Goal: Find contact information: Find contact information

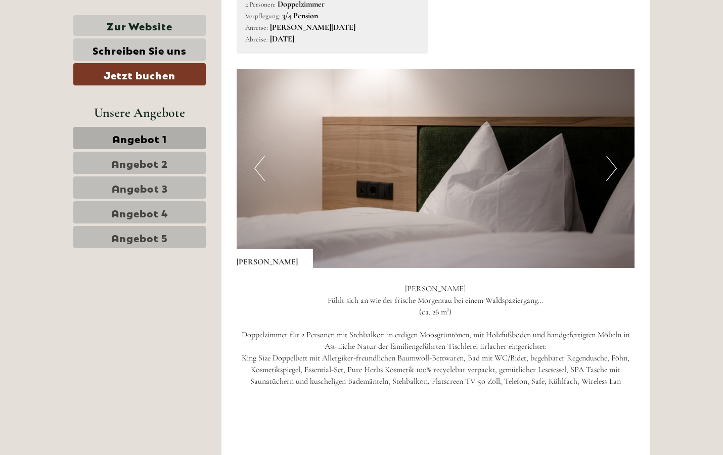
click at [608, 162] on button "Next" at bounding box center [611, 168] width 11 height 25
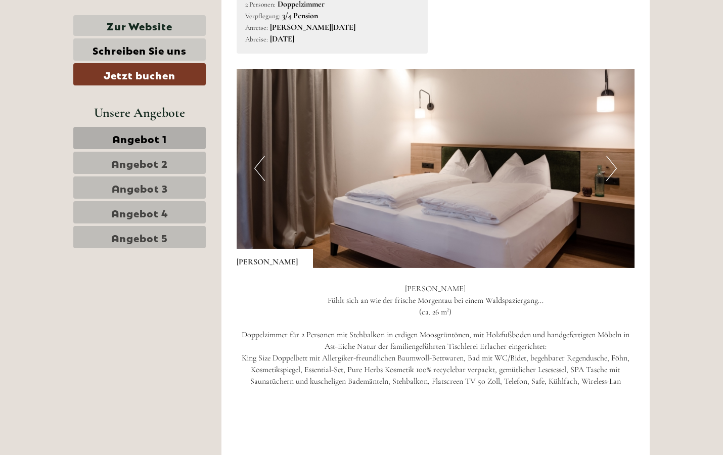
click at [608, 162] on button "Next" at bounding box center [611, 168] width 11 height 25
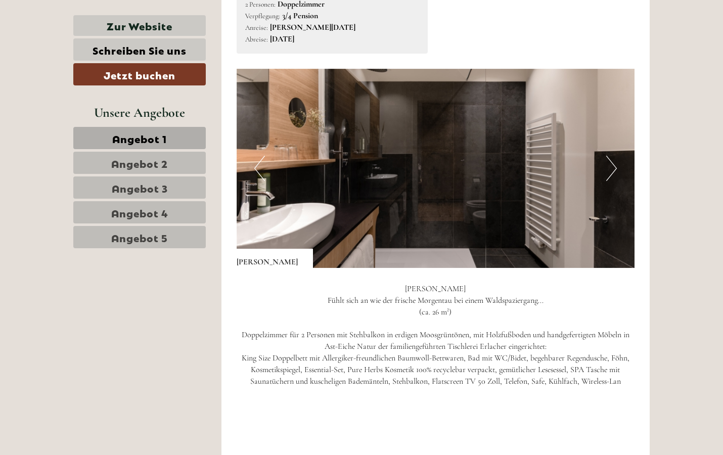
click at [608, 162] on button "Next" at bounding box center [611, 168] width 11 height 25
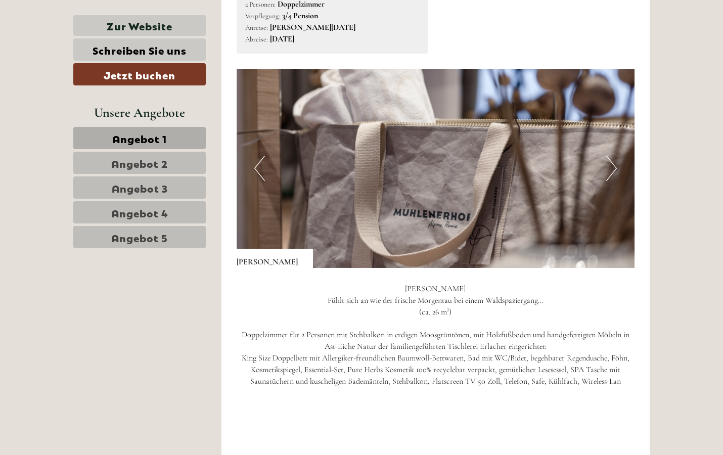
click at [608, 162] on button "Next" at bounding box center [611, 168] width 11 height 25
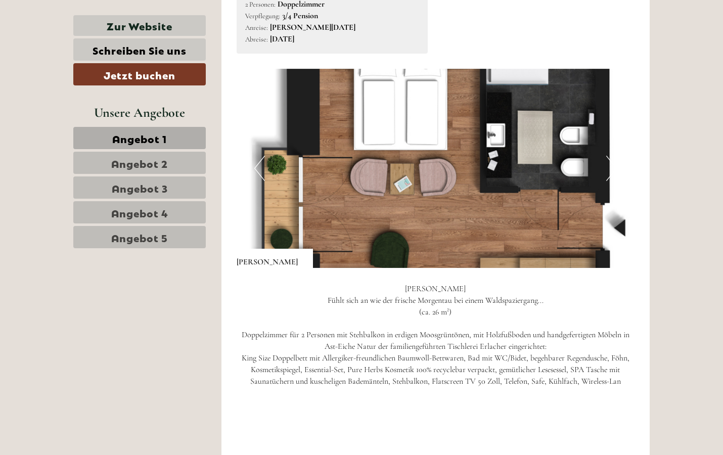
click at [608, 162] on button "Next" at bounding box center [611, 168] width 11 height 25
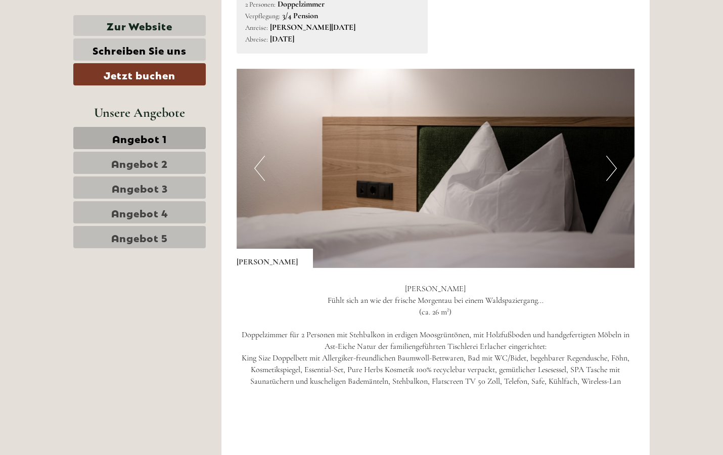
click at [608, 162] on button "Next" at bounding box center [611, 168] width 11 height 25
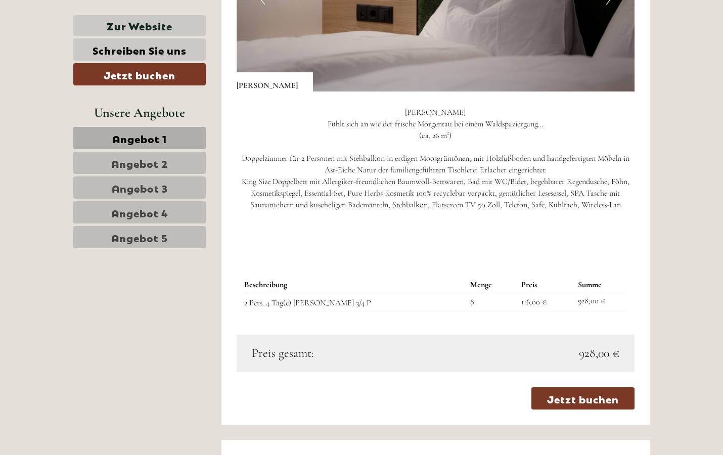
scroll to position [768, 0]
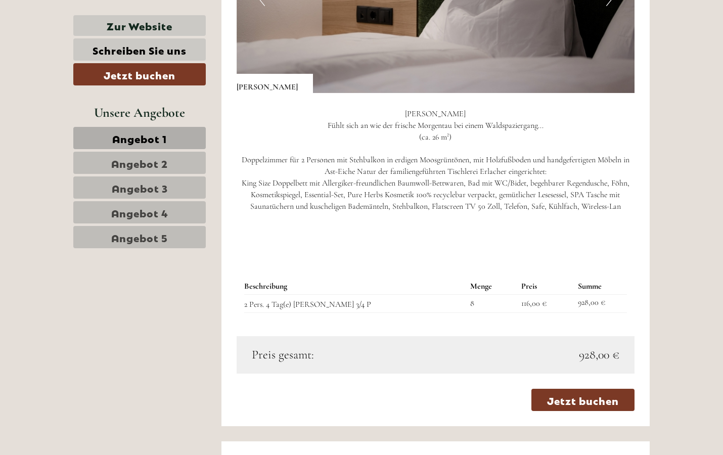
click at [177, 156] on link "Angebot 2" at bounding box center [139, 163] width 132 height 22
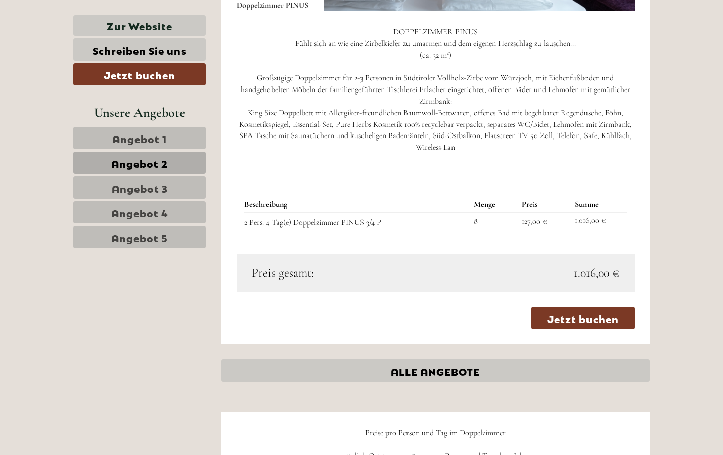
scroll to position [851, 0]
click at [165, 189] on span "Angebot 3" at bounding box center [140, 187] width 56 height 14
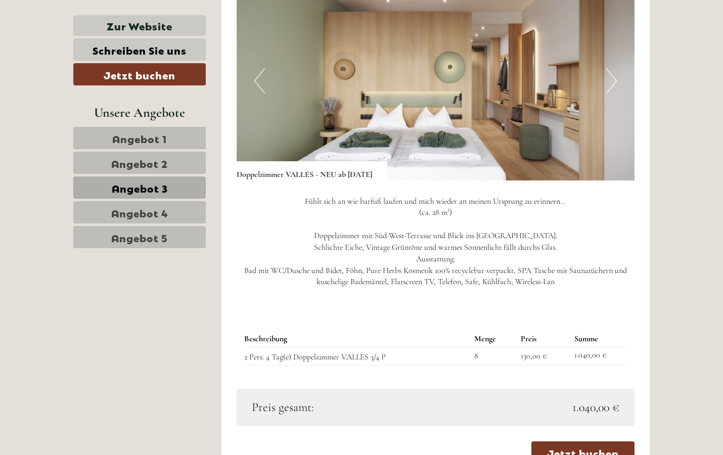
scroll to position [731, 0]
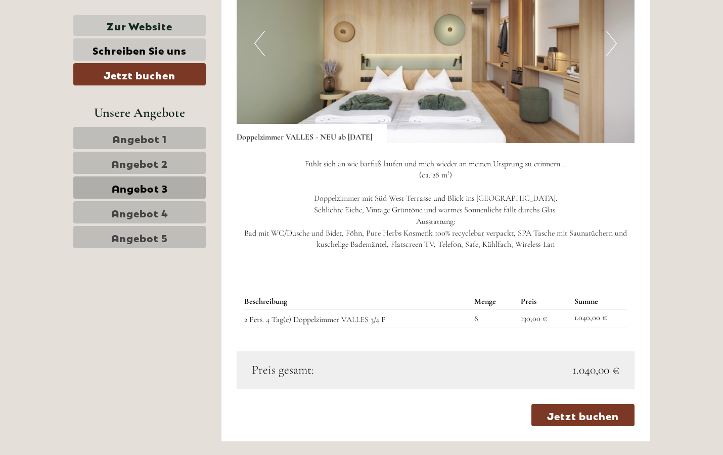
click at [157, 211] on span "Angebot 4" at bounding box center [139, 212] width 57 height 14
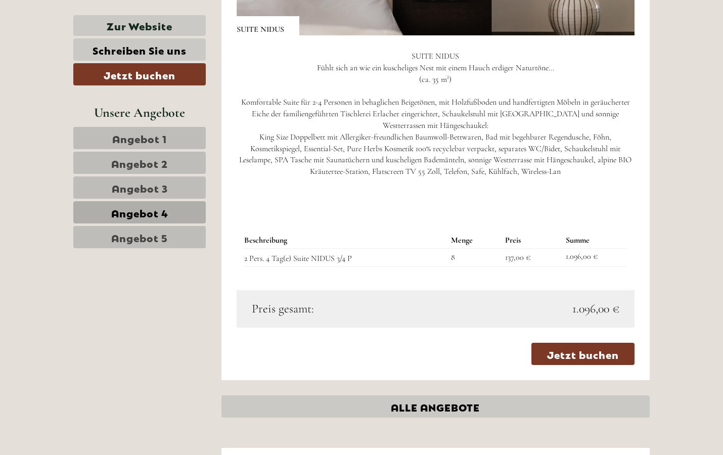
scroll to position [829, 1]
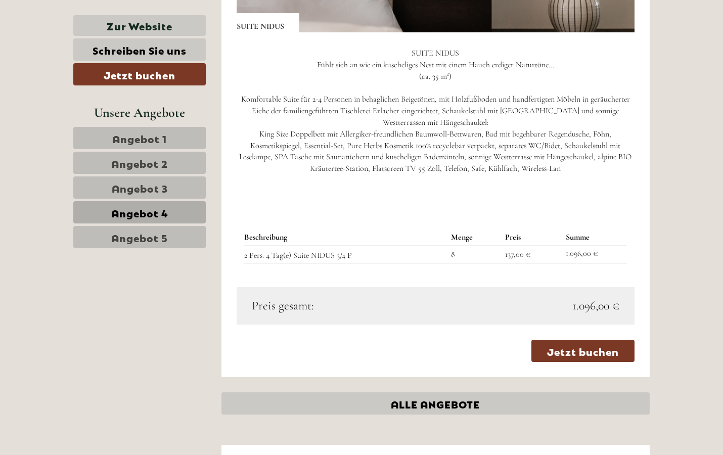
click at [129, 239] on span "Angebot 5" at bounding box center [139, 237] width 57 height 14
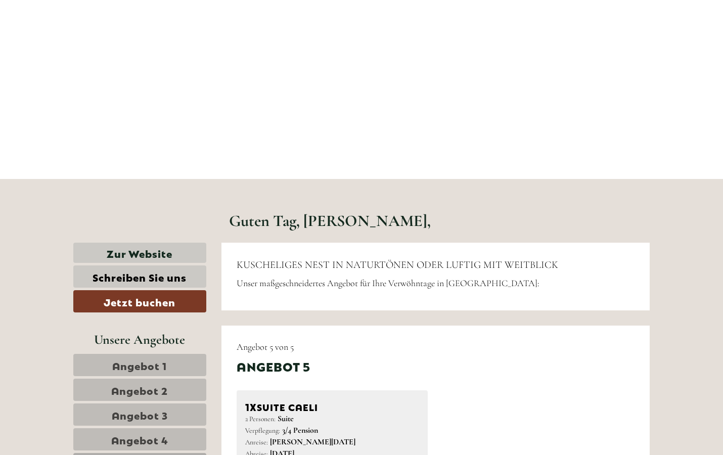
scroll to position [174, 0]
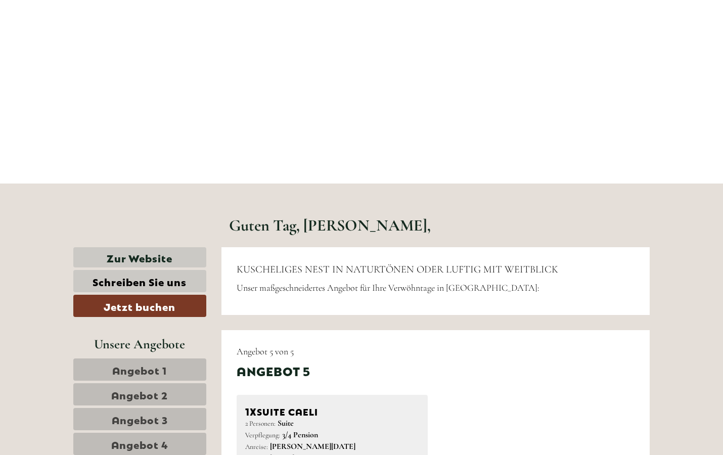
click at [159, 366] on span "Angebot 1" at bounding box center [139, 369] width 55 height 14
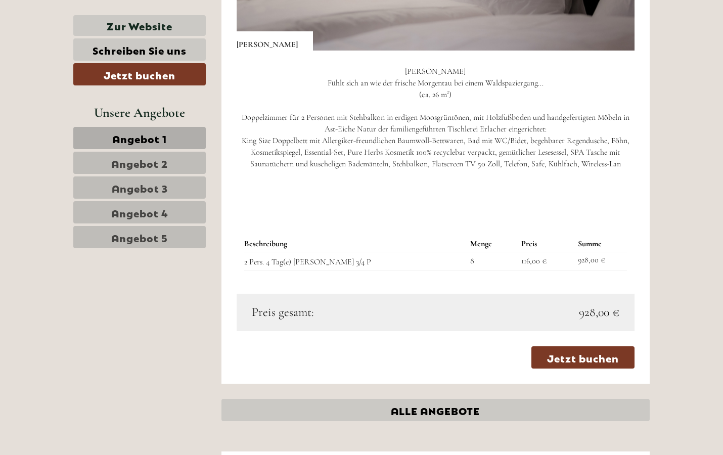
scroll to position [815, 0]
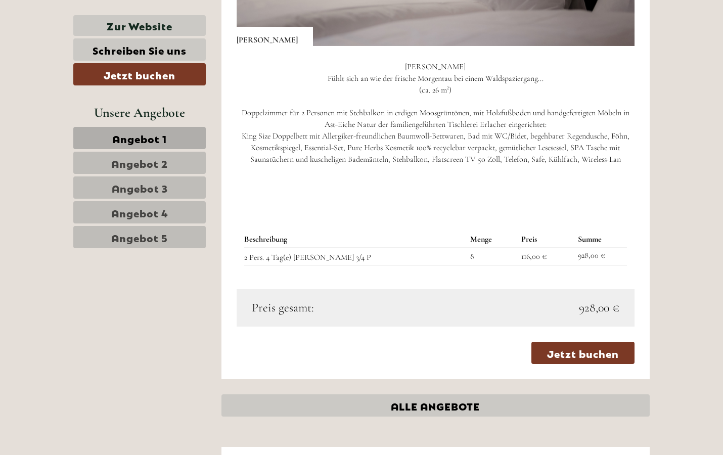
click at [312, 249] on td "2 Pers. 4 Tag(e) [PERSON_NAME] 3/4 P" at bounding box center [355, 256] width 222 height 18
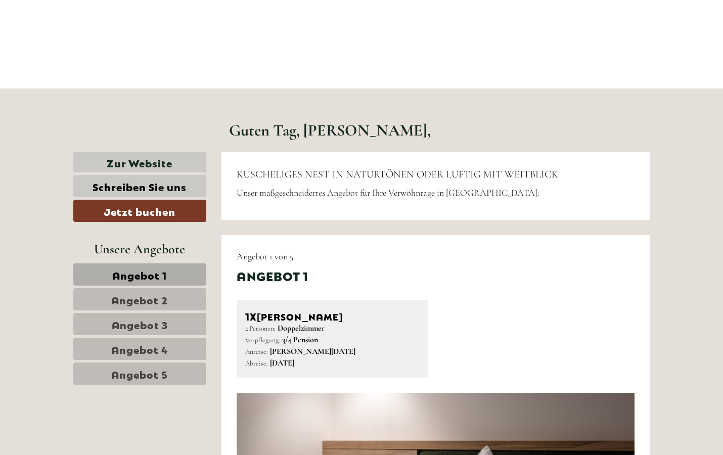
scroll to position [264, 0]
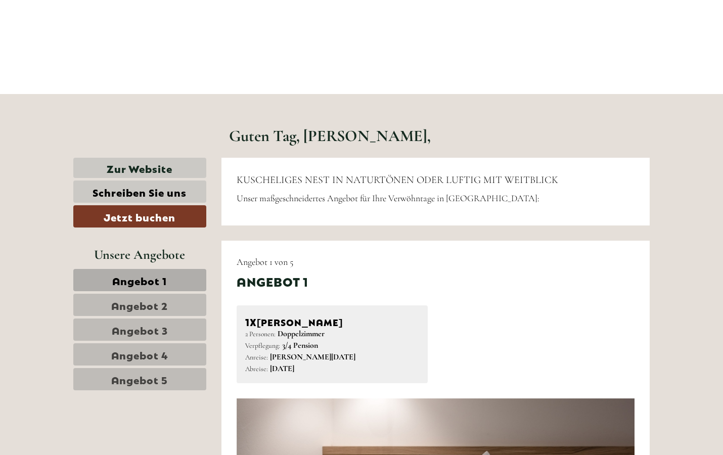
click at [295, 343] on b "3/4 Pension" at bounding box center [300, 345] width 36 height 10
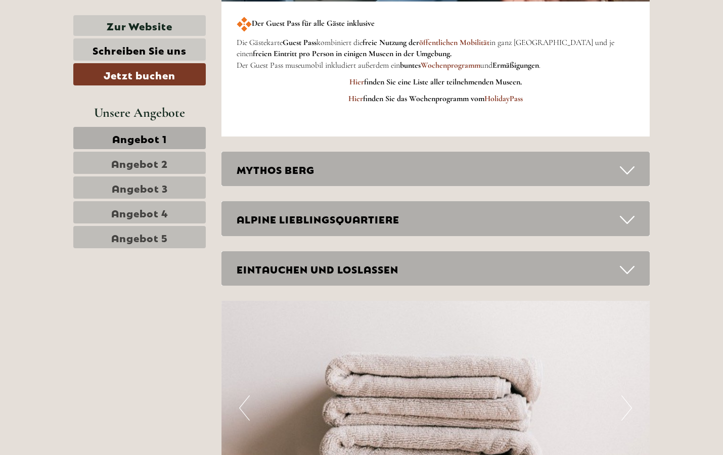
scroll to position [1561, 0]
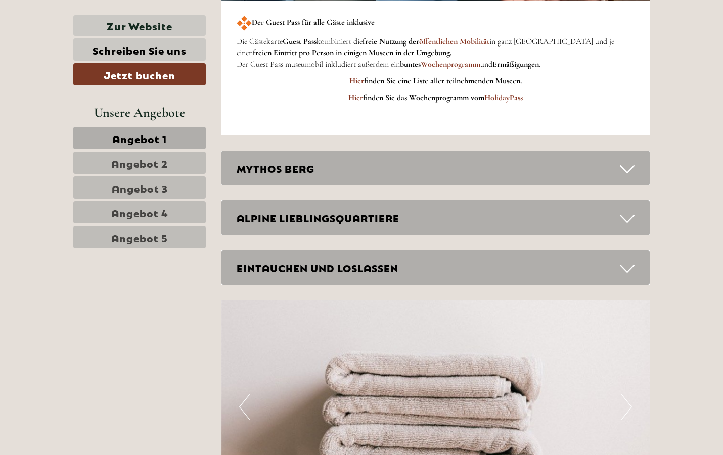
click at [330, 163] on div "MYTHOS BERG" at bounding box center [435, 168] width 429 height 35
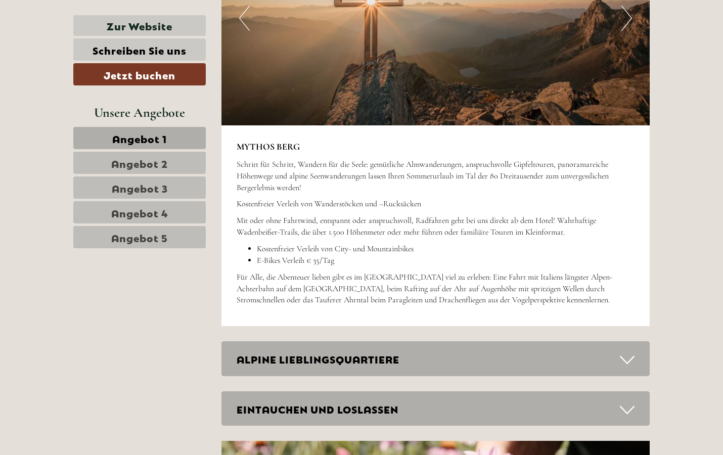
scroll to position [1863, 0]
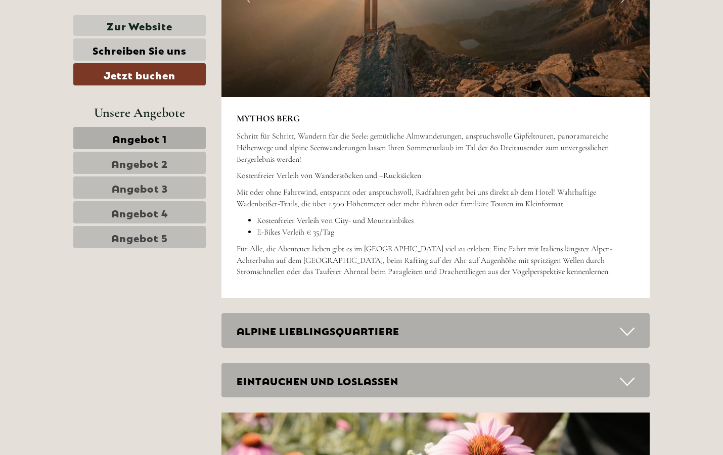
click at [299, 314] on div "ALPINE LIEBLINGSQUARTIERE" at bounding box center [435, 330] width 429 height 35
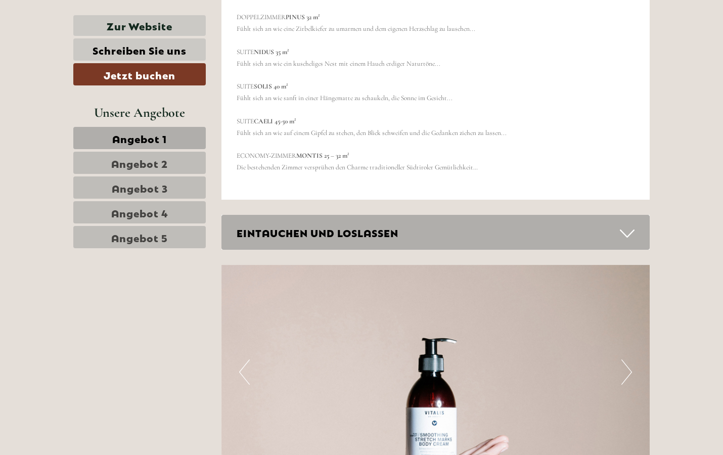
scroll to position [2637, 0]
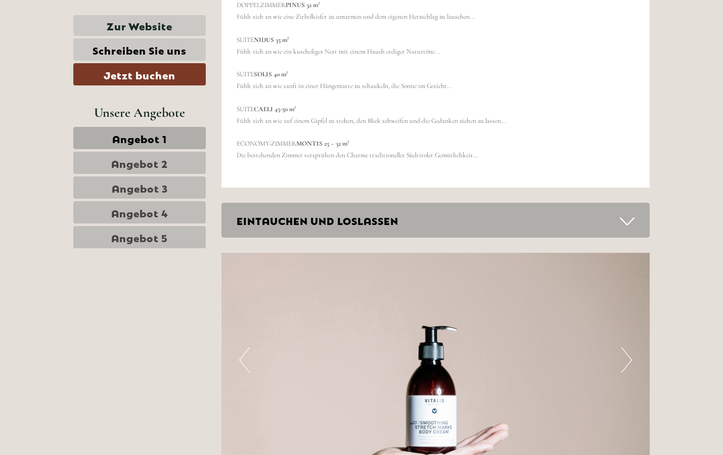
click at [309, 203] on div "EINTAUCHEN UND LOSLASSEN" at bounding box center [435, 220] width 429 height 35
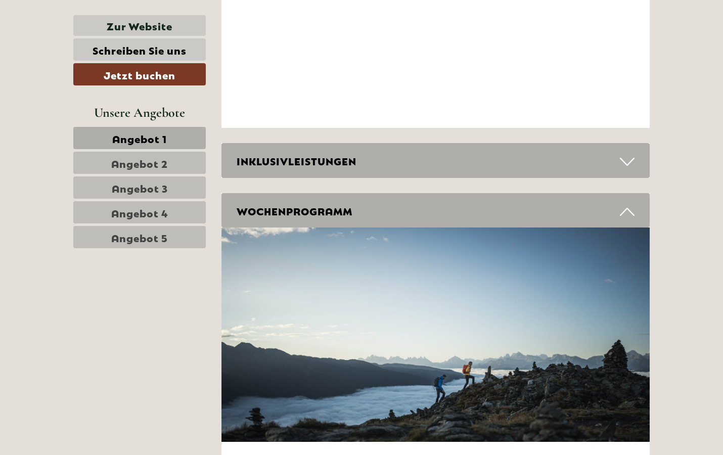
scroll to position [3741, 0]
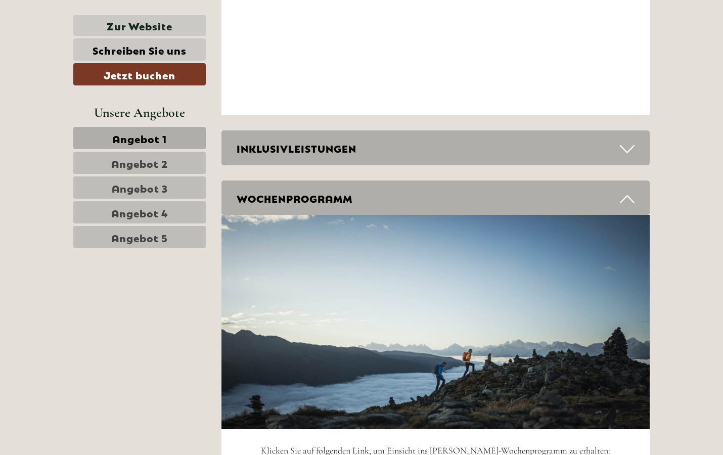
click at [291, 130] on div "INKLUSIVLEISTUNGEN" at bounding box center [435, 147] width 429 height 35
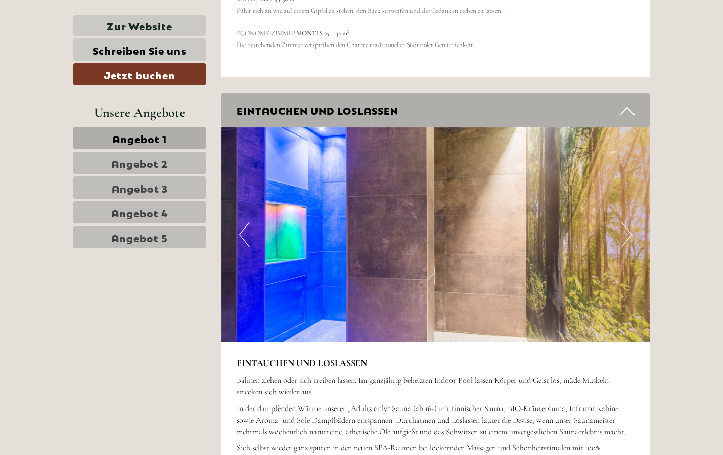
scroll to position [2740, 0]
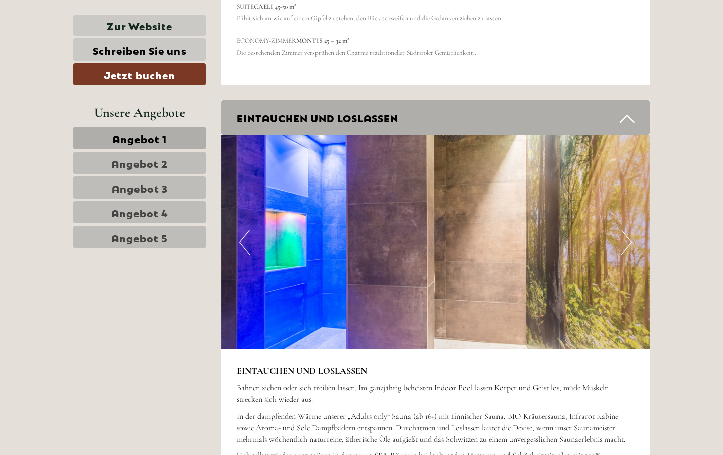
click at [631, 229] on button "Next" at bounding box center [626, 241] width 11 height 25
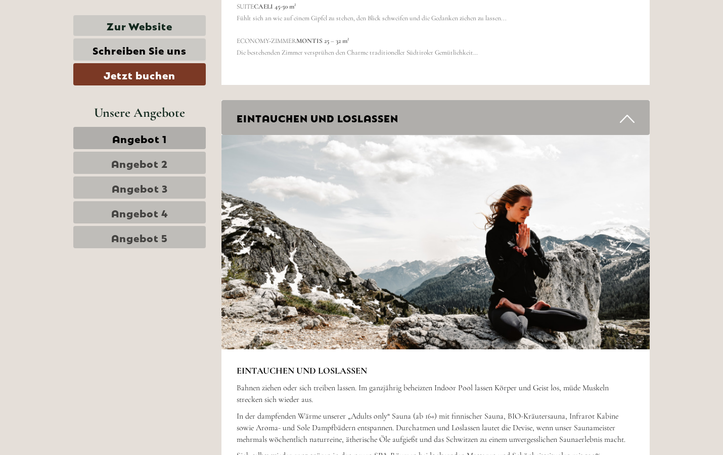
click at [631, 229] on button "Next" at bounding box center [626, 241] width 11 height 25
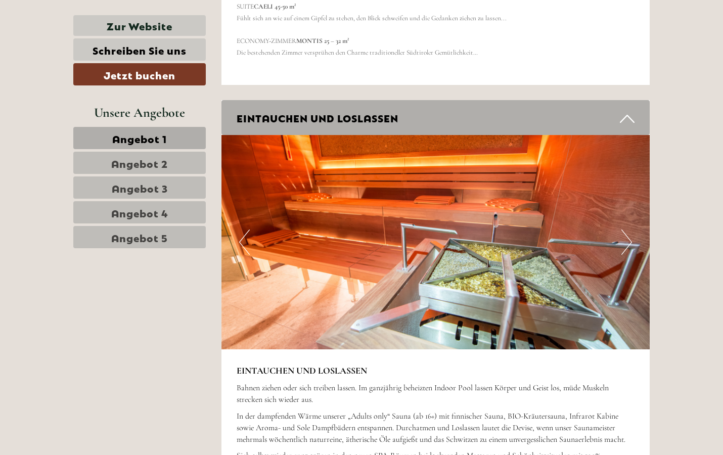
click at [631, 229] on button "Next" at bounding box center [626, 241] width 11 height 25
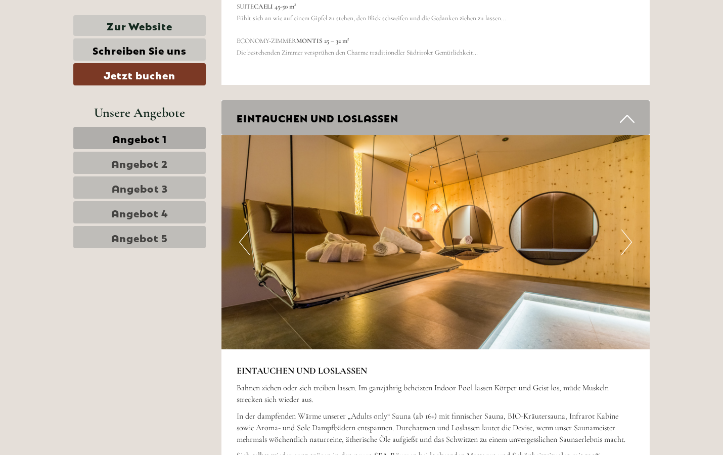
click at [631, 229] on button "Next" at bounding box center [626, 241] width 11 height 25
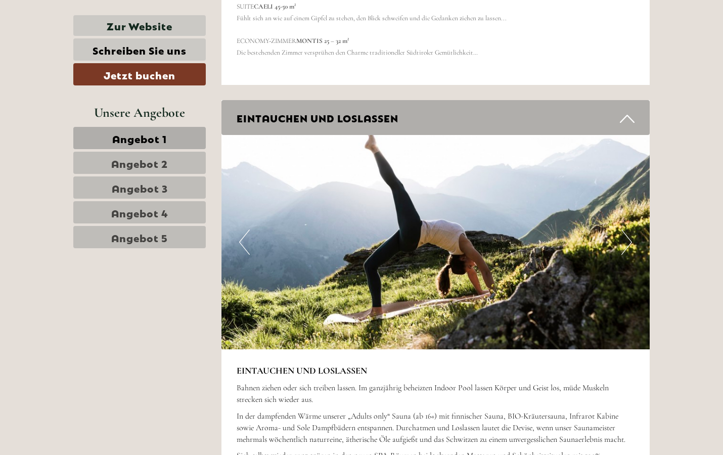
click at [631, 229] on button "Next" at bounding box center [626, 241] width 11 height 25
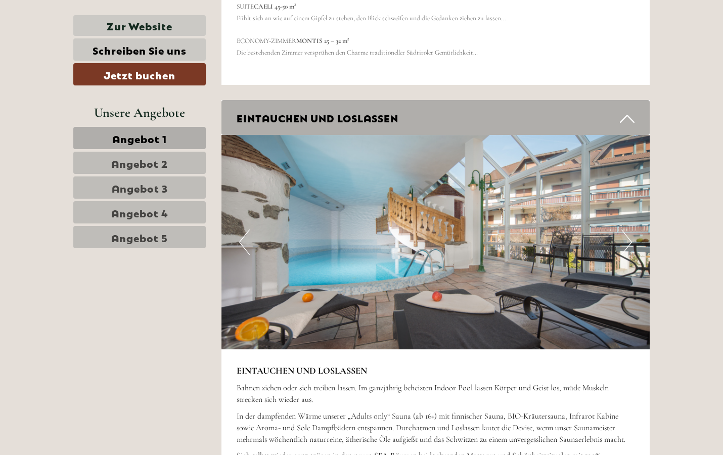
click at [631, 229] on button "Next" at bounding box center [626, 241] width 11 height 25
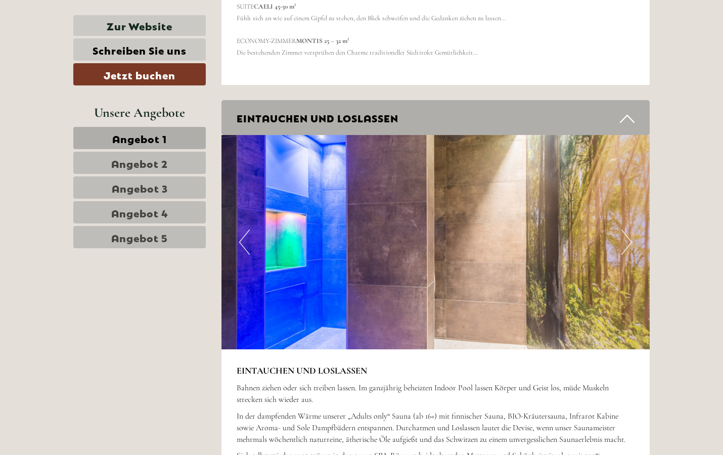
click at [631, 229] on button "Next" at bounding box center [626, 241] width 11 height 25
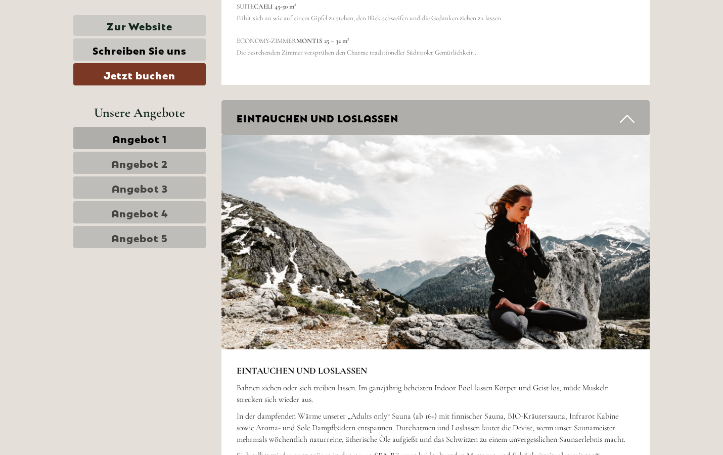
click at [631, 229] on button "Next" at bounding box center [626, 241] width 11 height 25
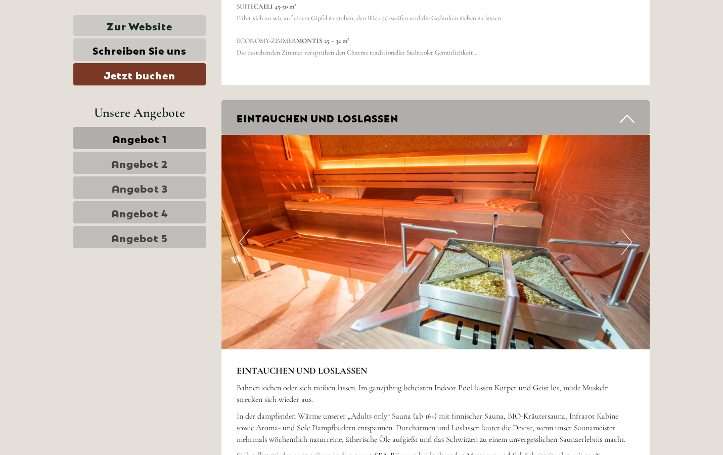
click at [631, 229] on button "Next" at bounding box center [626, 241] width 11 height 25
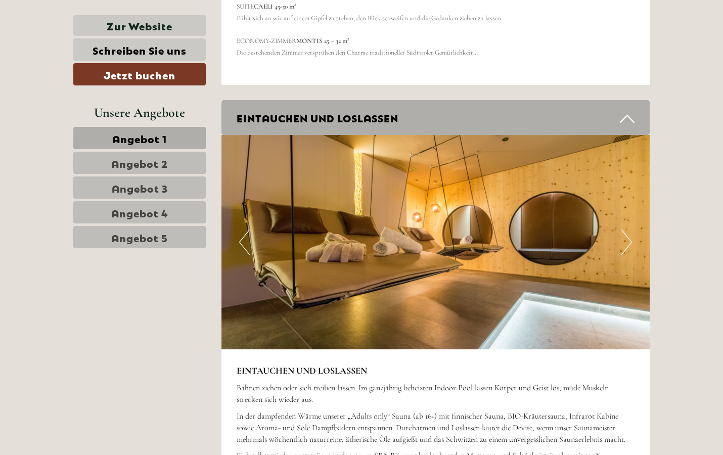
click at [631, 229] on button "Next" at bounding box center [626, 241] width 11 height 25
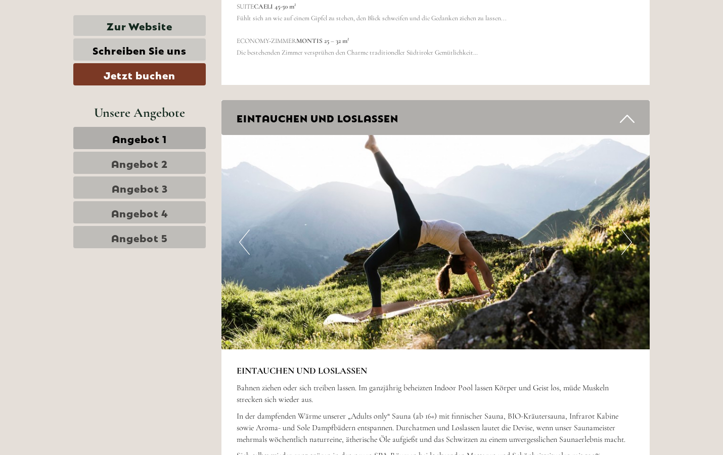
click at [631, 229] on button "Next" at bounding box center [626, 241] width 11 height 25
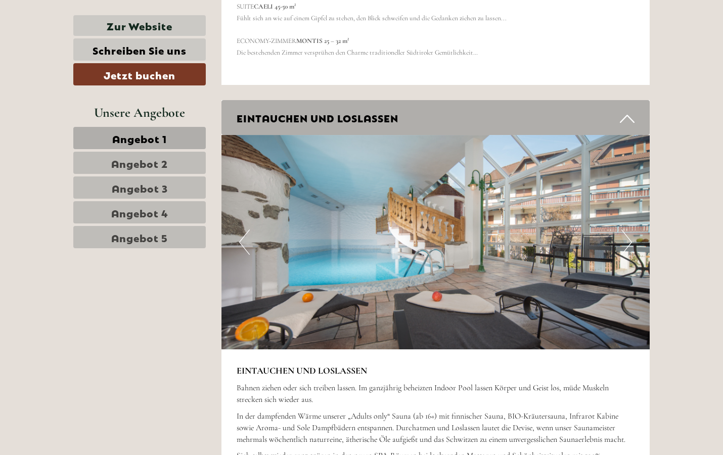
click at [631, 229] on button "Next" at bounding box center [626, 241] width 11 height 25
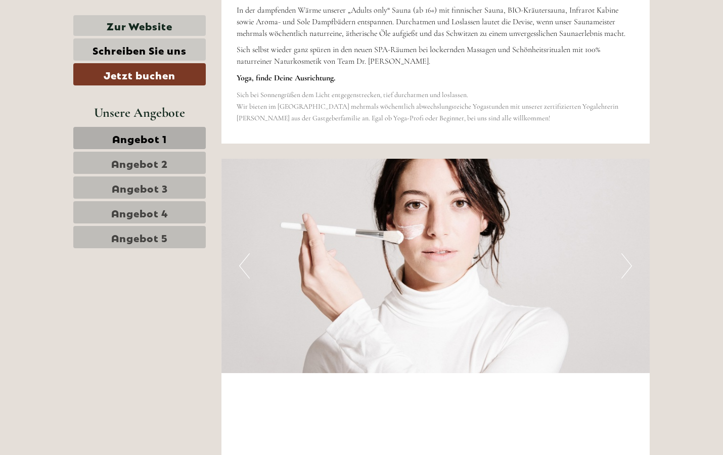
scroll to position [3149, 0]
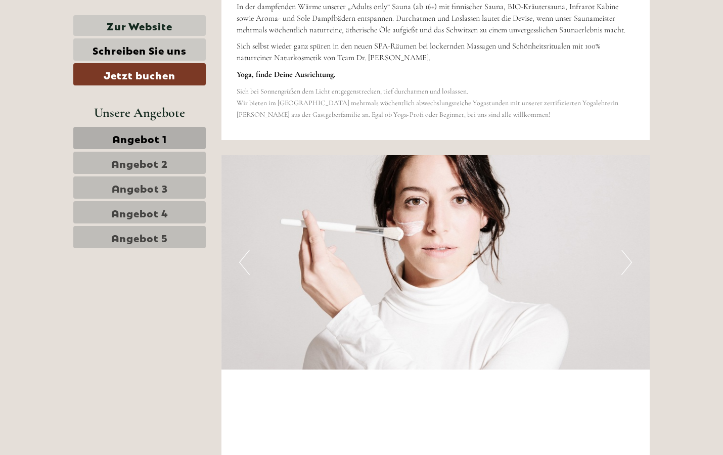
click at [627, 250] on button "Next" at bounding box center [626, 262] width 11 height 25
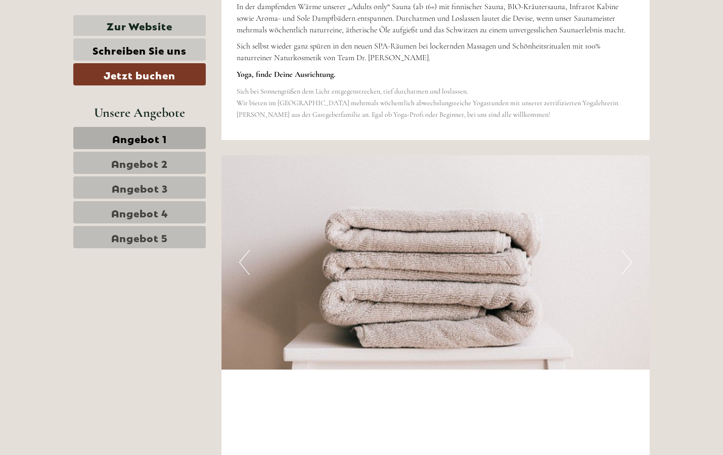
click at [628, 250] on button "Next" at bounding box center [626, 262] width 11 height 25
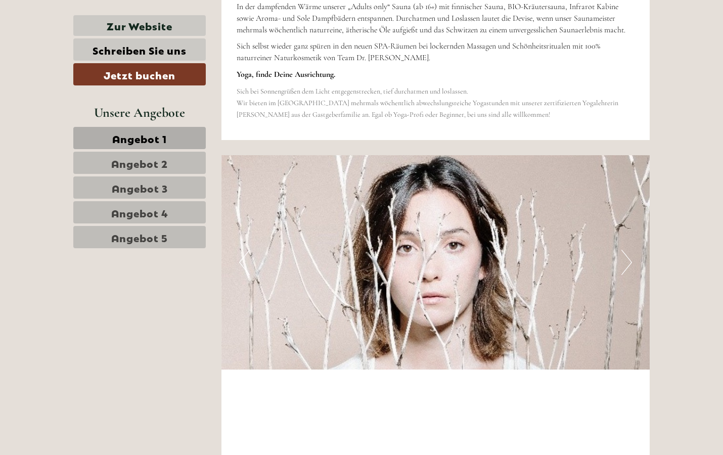
click at [628, 250] on button "Next" at bounding box center [626, 262] width 11 height 25
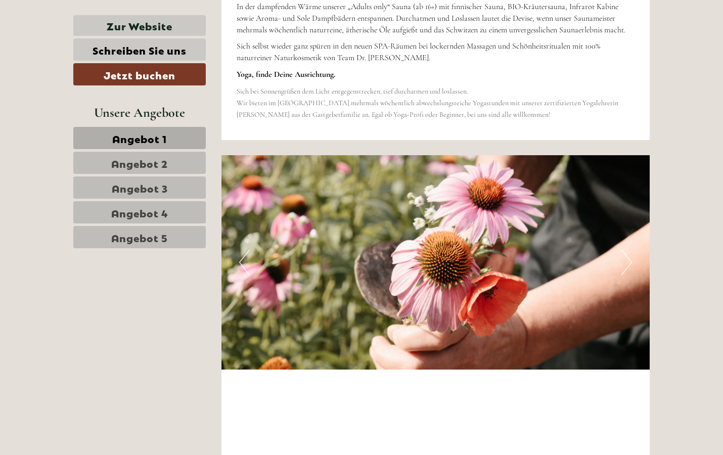
click at [628, 250] on button "Next" at bounding box center [626, 262] width 11 height 25
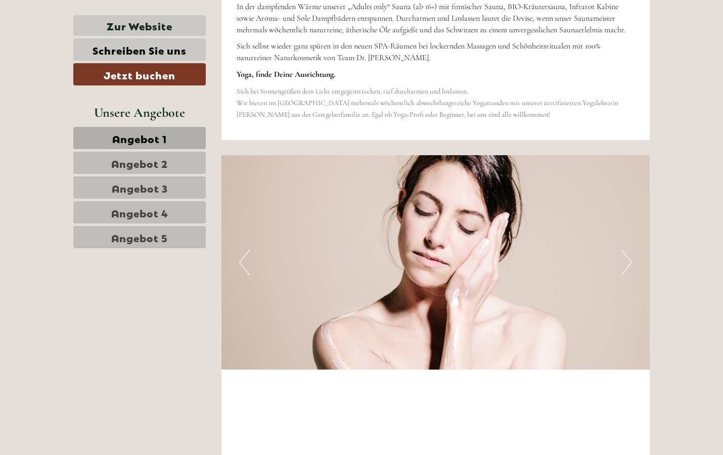
click at [628, 250] on button "Next" at bounding box center [626, 262] width 11 height 25
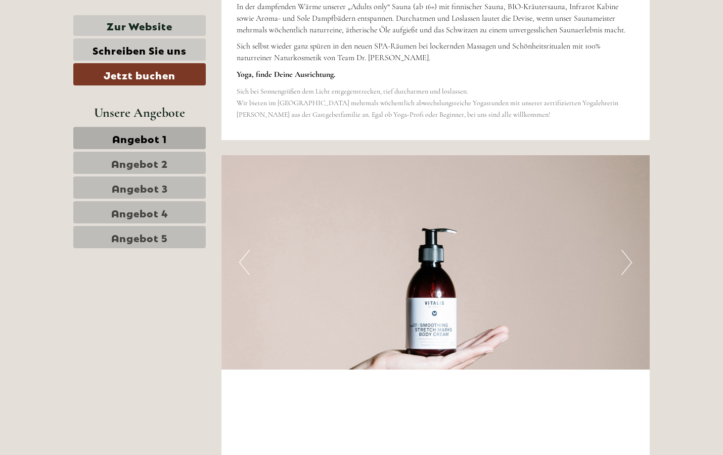
click at [628, 250] on button "Next" at bounding box center [626, 262] width 11 height 25
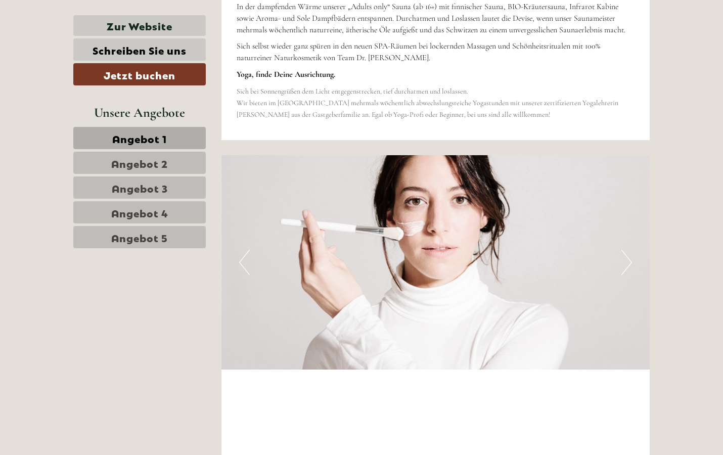
click at [628, 250] on button "Next" at bounding box center [626, 262] width 11 height 25
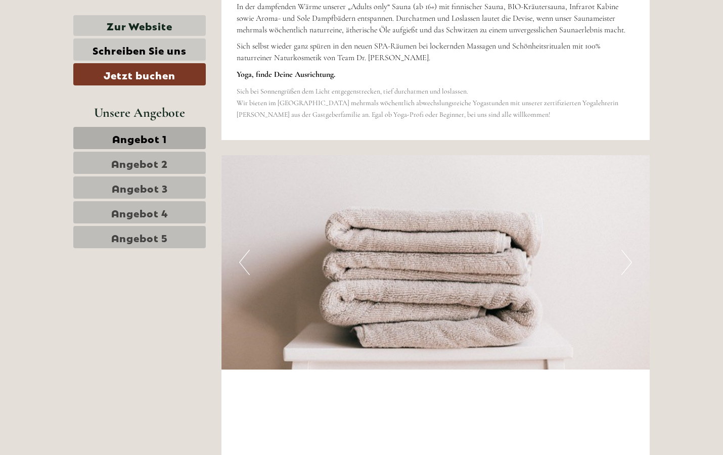
click at [628, 250] on button "Next" at bounding box center [626, 262] width 11 height 25
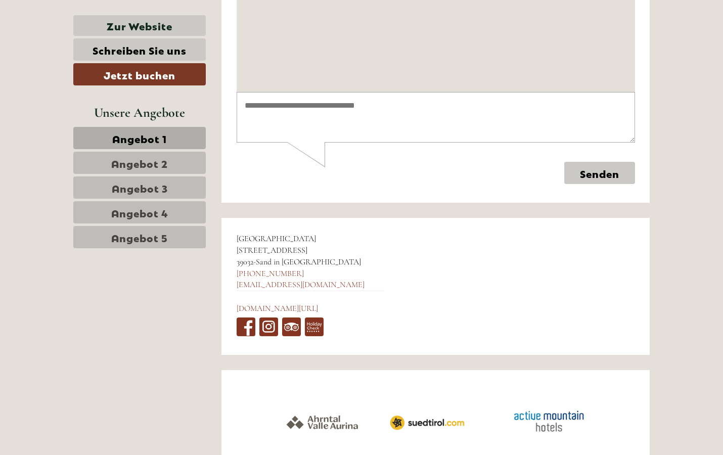
scroll to position [5307, 0]
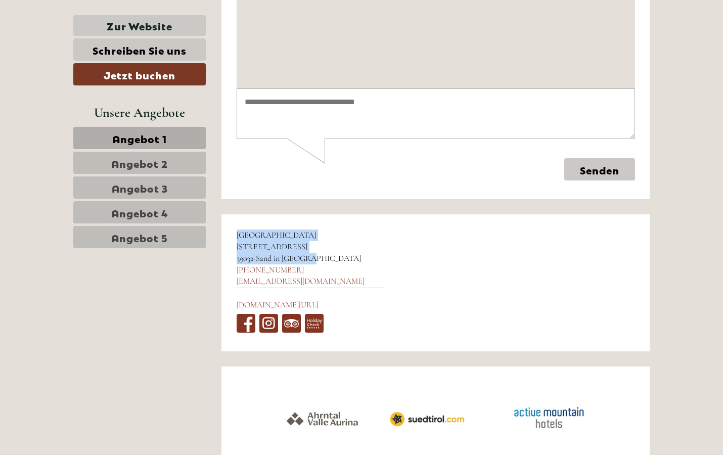
drag, startPoint x: 238, startPoint y: 170, endPoint x: 312, endPoint y: 186, distance: 76.0
click at [312, 214] on div "Hotel Mühlenerhof [STREET_ADDRESS] [PHONE_NUMBER] [EMAIL_ADDRESS][DOMAIN_NAME] …" at bounding box center [310, 282] width 178 height 137
copy div "Hotel Mühlenerhof [STREET_ADDRESS]"
